Goal: Obtain resource: Obtain resource

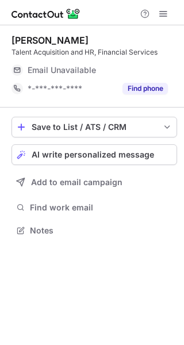
scroll to position [225, 184]
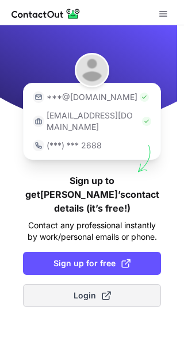
click at [127, 284] on button "Login" at bounding box center [92, 295] width 138 height 23
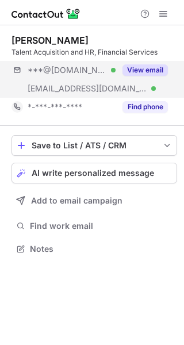
scroll to position [240, 184]
click at [155, 70] on button "View email" at bounding box center [145, 70] width 45 height 12
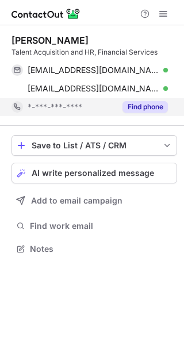
click at [150, 102] on button "Find phone" at bounding box center [145, 107] width 45 height 12
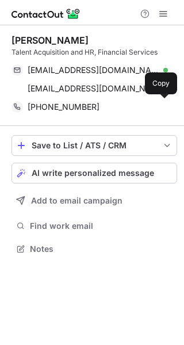
scroll to position [240, 184]
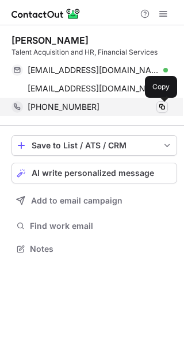
click at [159, 106] on span at bounding box center [162, 106] width 9 height 9
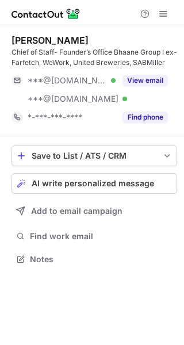
scroll to position [251, 184]
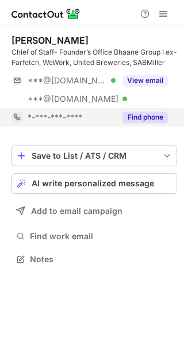
click at [159, 115] on button "Find phone" at bounding box center [145, 118] width 45 height 12
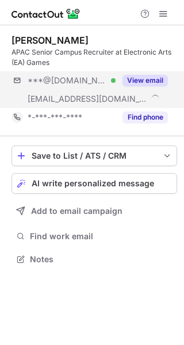
scroll to position [251, 184]
click at [147, 81] on button "View email" at bounding box center [145, 81] width 45 height 12
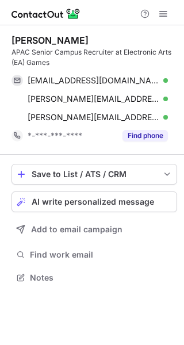
scroll to position [269, 184]
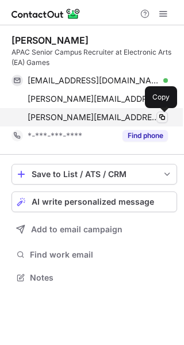
click at [161, 122] on button at bounding box center [162, 118] width 12 height 12
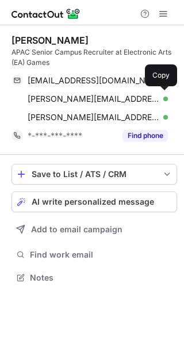
scroll to position [269, 184]
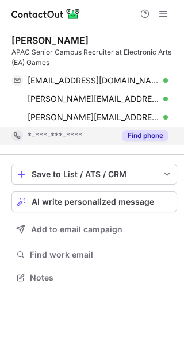
click at [143, 136] on button "Find phone" at bounding box center [145, 136] width 45 height 12
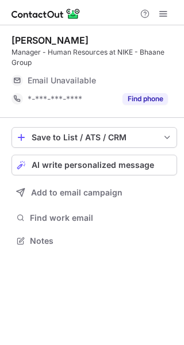
scroll to position [232, 184]
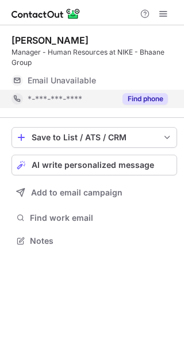
click at [138, 101] on button "Find phone" at bounding box center [145, 99] width 45 height 12
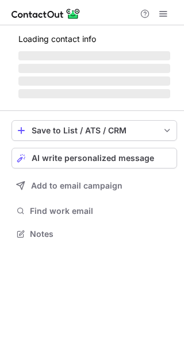
scroll to position [232, 184]
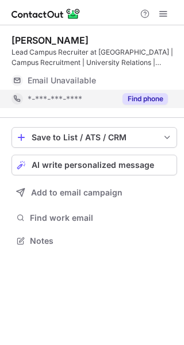
click at [145, 96] on button "Find phone" at bounding box center [145, 99] width 45 height 12
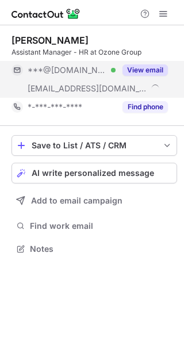
scroll to position [240, 184]
click at [151, 72] on button "View email" at bounding box center [145, 70] width 45 height 12
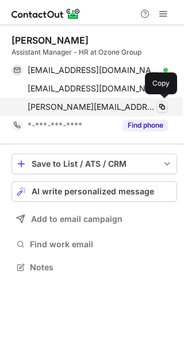
click at [156, 106] on button at bounding box center [162, 107] width 12 height 12
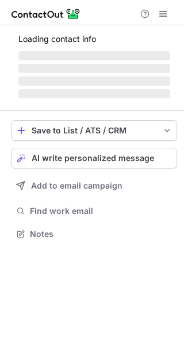
scroll to position [240, 184]
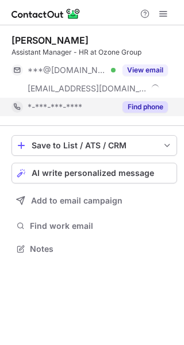
click at [157, 103] on button "Find phone" at bounding box center [145, 107] width 45 height 12
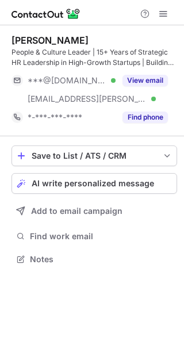
scroll to position [251, 184]
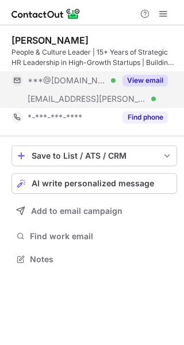
click at [162, 74] on div "View email" at bounding box center [142, 80] width 52 height 18
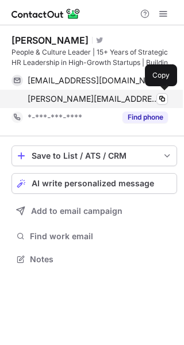
click at [155, 101] on div "ramaa@candi.solar Verified" at bounding box center [98, 99] width 140 height 10
click at [158, 101] on span at bounding box center [162, 98] width 9 height 9
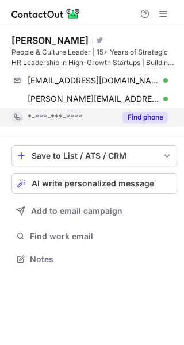
click at [153, 117] on button "Find phone" at bounding box center [145, 118] width 45 height 12
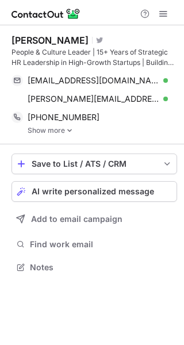
scroll to position [259, 184]
click at [33, 135] on div "Ramaa Iyer Visit Twitter profile People & Culture Leader | 15+ Years of Strateg…" at bounding box center [95, 84] width 166 height 119
click at [44, 132] on link "Show more" at bounding box center [103, 131] width 150 height 8
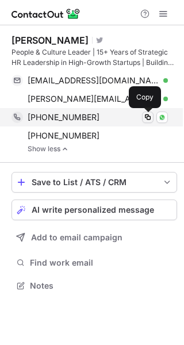
click at [150, 114] on span at bounding box center [147, 117] width 9 height 9
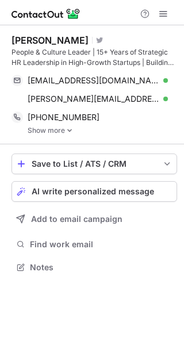
scroll to position [259, 184]
click at [66, 128] on img at bounding box center [69, 131] width 7 height 8
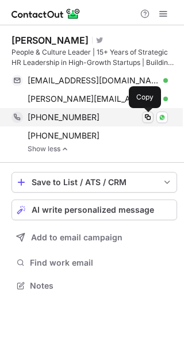
click at [148, 114] on span at bounding box center [147, 117] width 9 height 9
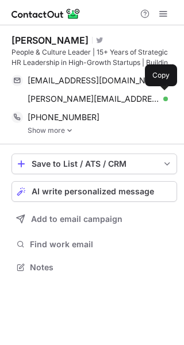
scroll to position [259, 184]
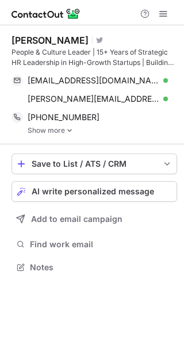
click at [62, 133] on link "Show more" at bounding box center [103, 131] width 150 height 8
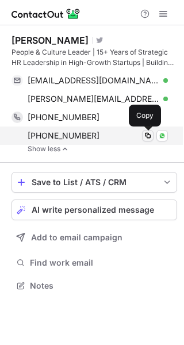
click at [146, 137] on span at bounding box center [147, 135] width 9 height 9
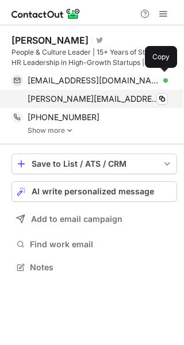
scroll to position [259, 184]
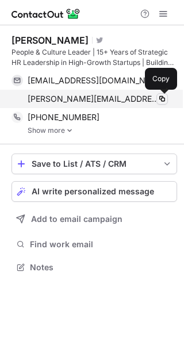
click at [159, 99] on span at bounding box center [162, 98] width 9 height 9
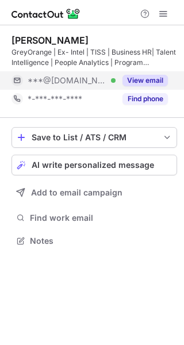
scroll to position [232, 184]
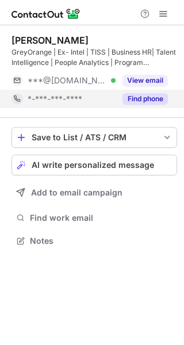
click at [146, 101] on button "Find phone" at bounding box center [145, 99] width 45 height 12
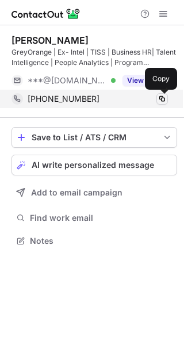
click at [159, 101] on span at bounding box center [162, 98] width 9 height 9
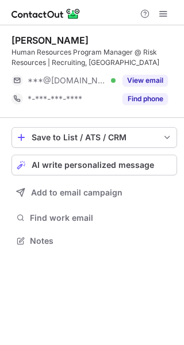
scroll to position [232, 184]
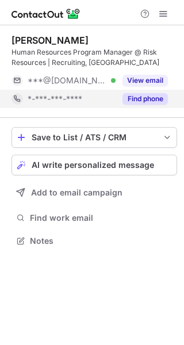
click at [150, 96] on button "Find phone" at bounding box center [145, 99] width 45 height 12
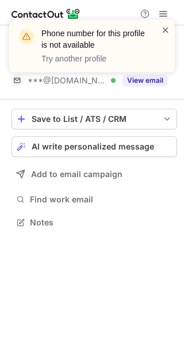
scroll to position [214, 184]
click at [169, 25] on span at bounding box center [165, 30] width 9 height 12
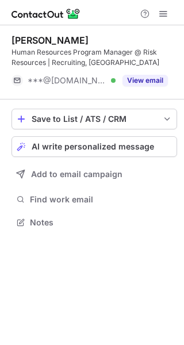
click at [155, 78] on div "Phone number for this profile is not available Try another profile" at bounding box center [92, 50] width 184 height 85
click at [155, 78] on button "View email" at bounding box center [145, 81] width 45 height 12
